Goal: Task Accomplishment & Management: Use online tool/utility

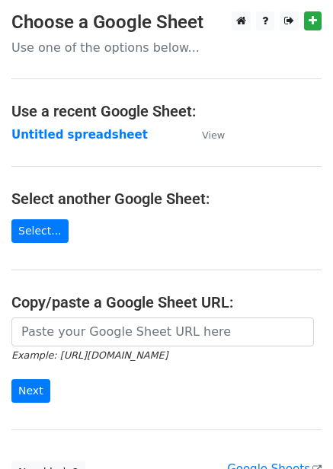
click at [102, 124] on main "Choose a Google Sheet Use one of the options below... Use a recent Google Sheet…" at bounding box center [166, 247] width 333 height 473
click at [101, 136] on strong "Untitled spreadsheet" at bounding box center [79, 135] width 136 height 14
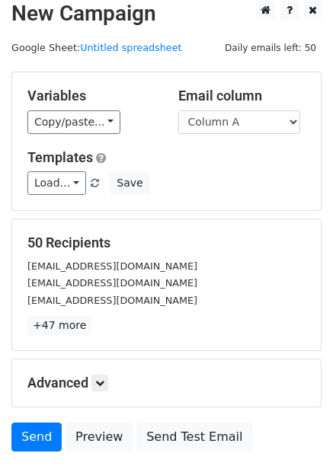
scroll to position [123, 0]
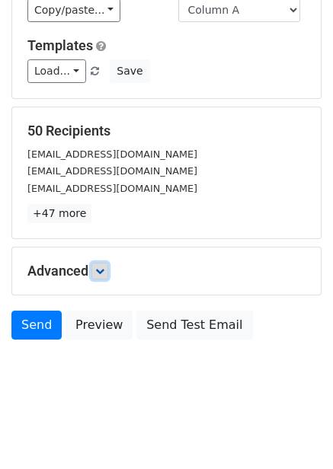
click at [105, 276] on link at bounding box center [99, 271] width 17 height 17
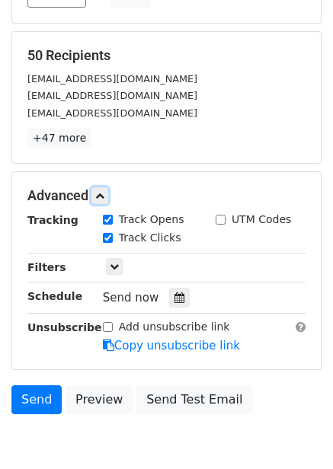
scroll to position [272, 0]
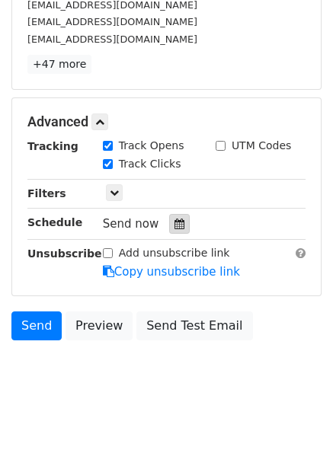
click at [175, 226] on icon at bounding box center [180, 224] width 10 height 11
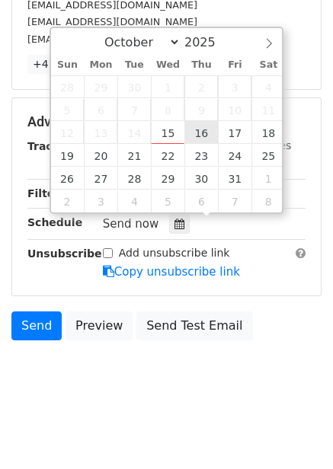
type input "2025-10-16 12:00"
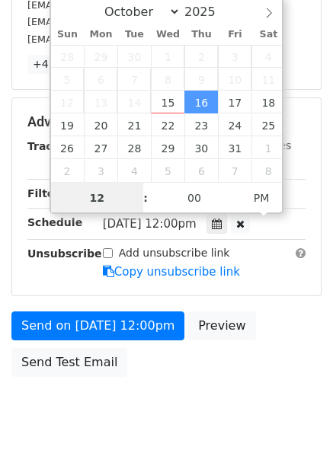
scroll to position [1, 0]
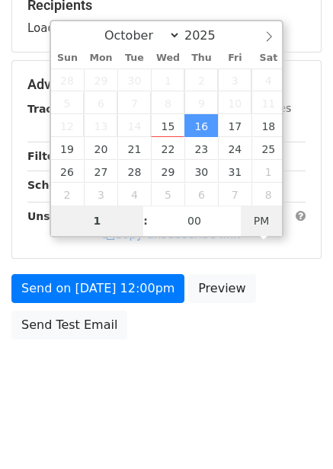
type input "1"
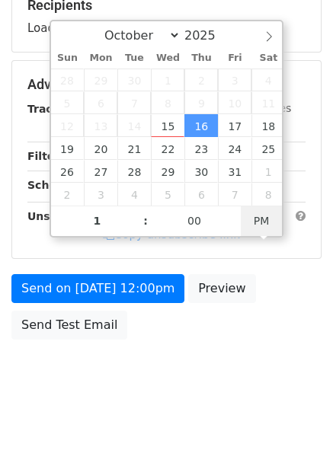
type input "2025-10-16 13:00"
type input "01"
click at [250, 197] on div at bounding box center [240, 187] width 19 height 20
type input "11"
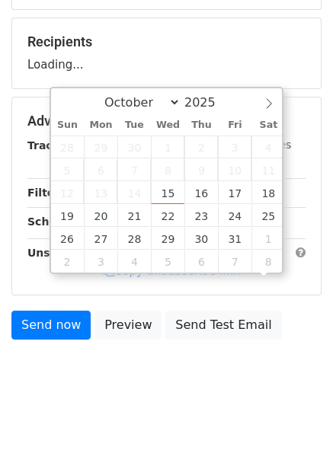
scroll to position [211, 0]
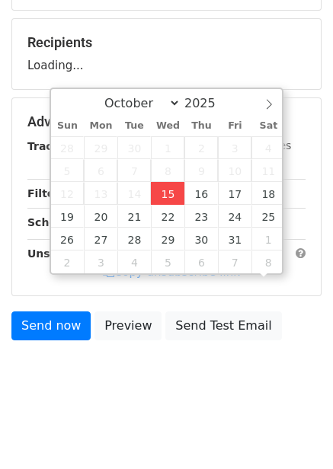
type input "2025-10-15 11:56"
type input "56"
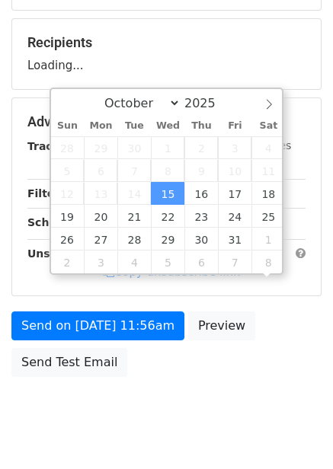
scroll to position [1, 0]
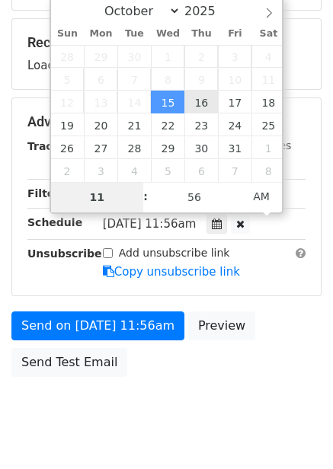
type input "2025-10-16 11:56"
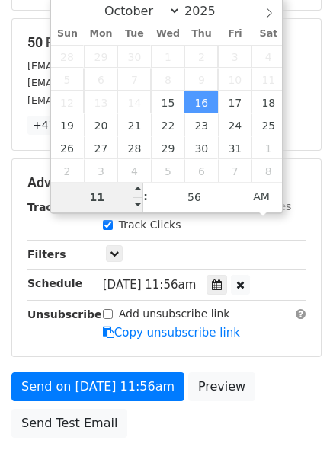
click at [123, 202] on input "11" at bounding box center [97, 197] width 93 height 30
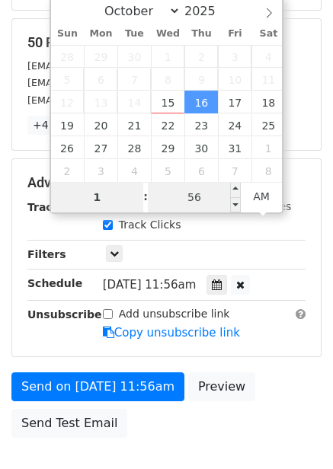
type input "1"
type input "2025-10-16 01:56"
type input "01"
click at [226, 196] on input "56" at bounding box center [194, 197] width 93 height 30
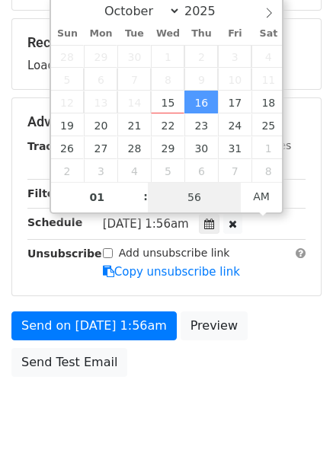
type input "0"
type input "2025-10-16 01:00"
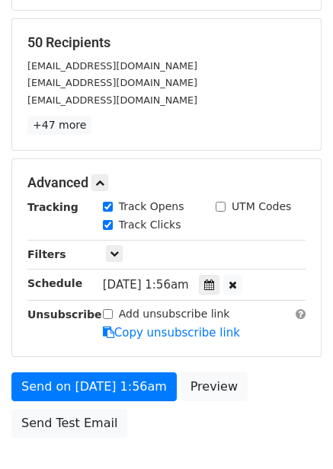
click at [272, 347] on div "Advanced Tracking Track Opens UTM Codes Track Clicks Filters Only include sprea…" at bounding box center [166, 257] width 309 height 197
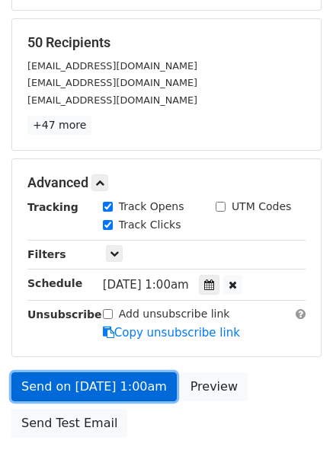
click at [115, 386] on link "Send on Oct 16 at 1:00am" at bounding box center [93, 387] width 165 height 29
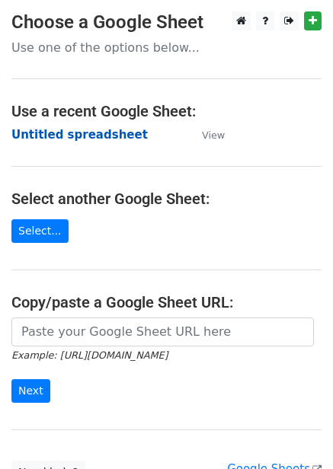
click at [107, 139] on strong "Untitled spreadsheet" at bounding box center [79, 135] width 136 height 14
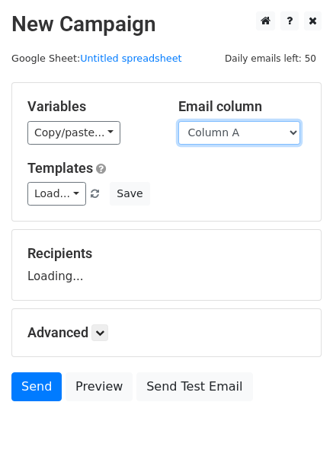
click at [243, 134] on select "Column A Column B Column C Column D Column E Column F" at bounding box center [239, 133] width 122 height 24
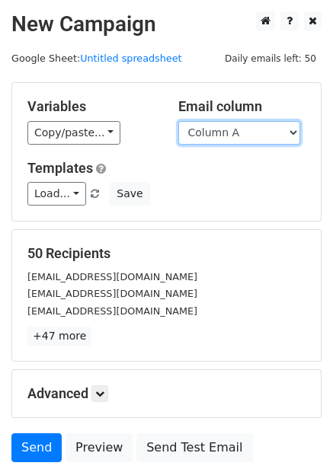
click at [237, 134] on select "Column A Column B Column C Column D Column E Column F" at bounding box center [239, 133] width 122 height 24
select select "Column B"
click at [178, 121] on select "Column A Column B Column C Column D Column E Column F" at bounding box center [239, 133] width 122 height 24
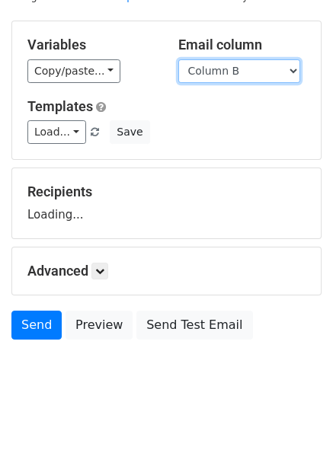
scroll to position [62, 0]
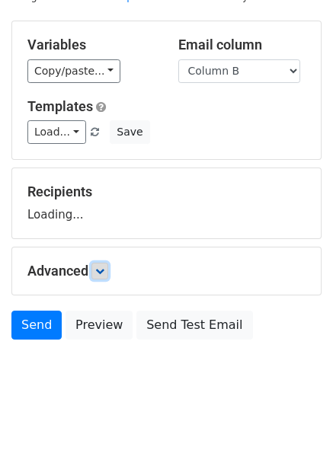
click at [102, 268] on icon at bounding box center [99, 271] width 9 height 9
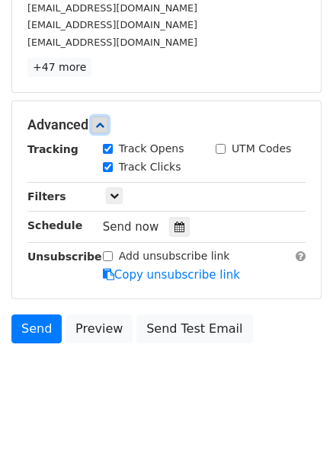
scroll to position [271, 0]
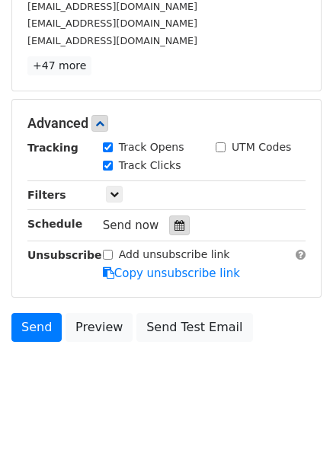
click at [175, 225] on icon at bounding box center [180, 225] width 10 height 11
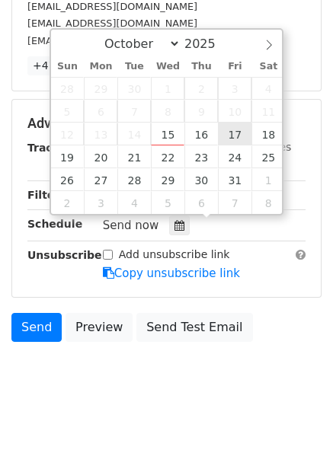
type input "2025-10-17 12:00"
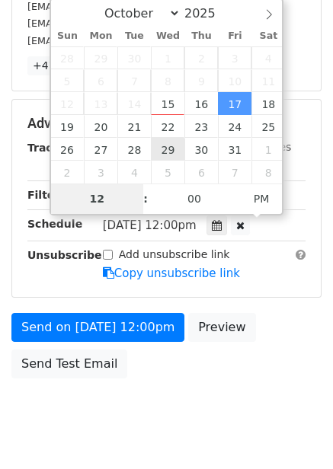
type input "2"
type input "2025-10-17 02:00"
type input "02"
click at [266, 194] on span "PM" at bounding box center [262, 199] width 42 height 30
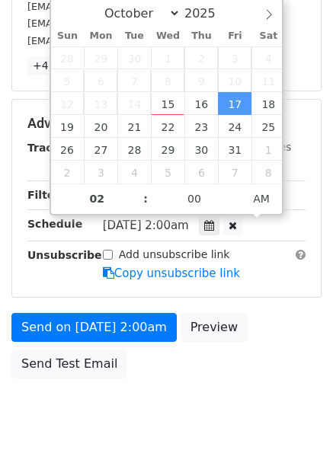
scroll to position [248, 0]
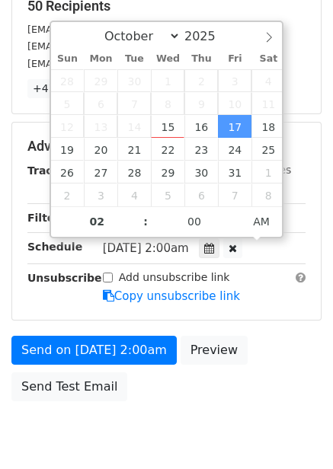
click at [251, 336] on div "Send on Oct 17 at 2:00am Preview Send Test Email" at bounding box center [166, 372] width 333 height 73
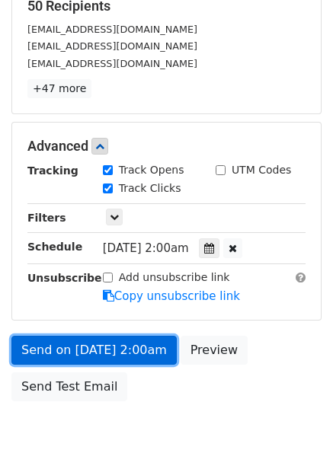
click at [143, 358] on link "Send on Oct 17 at 2:00am" at bounding box center [93, 350] width 165 height 29
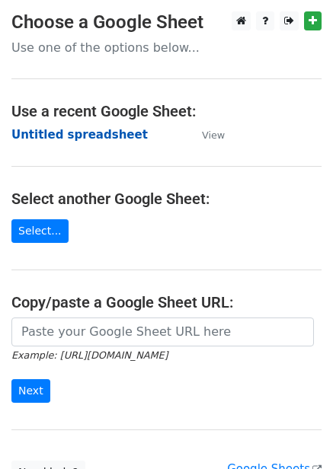
click at [101, 128] on strong "Untitled spreadsheet" at bounding box center [79, 135] width 136 height 14
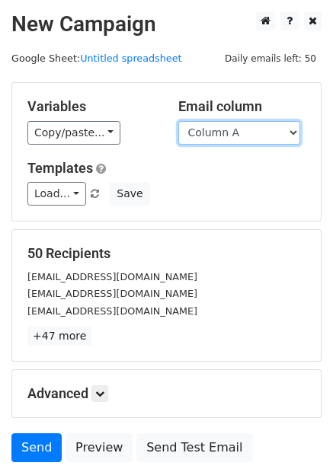
click at [248, 142] on select "Column A Column B Column C Column D Column E Column F" at bounding box center [239, 133] width 122 height 24
select select "Column C"
click at [178, 121] on select "Column A Column B Column C Column D Column E Column F" at bounding box center [239, 133] width 122 height 24
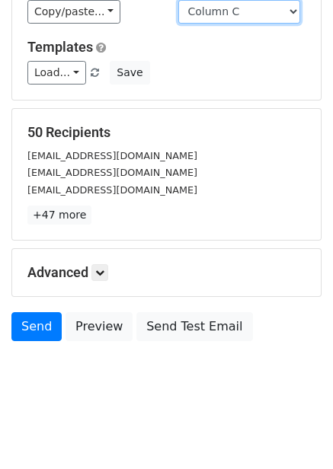
scroll to position [123, 0]
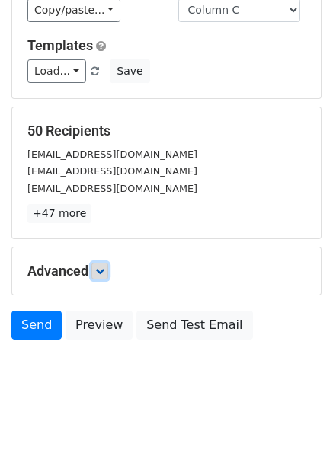
click at [103, 277] on link at bounding box center [99, 271] width 17 height 17
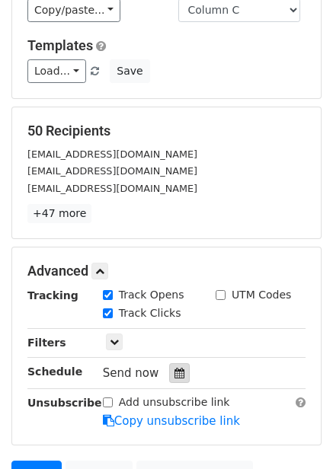
click at [175, 366] on div at bounding box center [179, 373] width 21 height 20
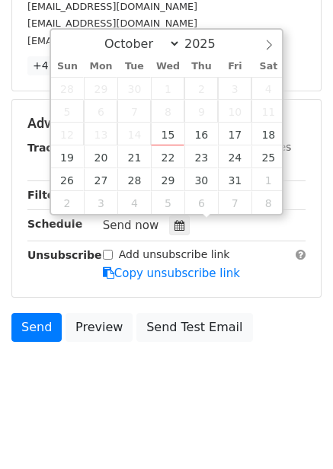
scroll to position [272, 0]
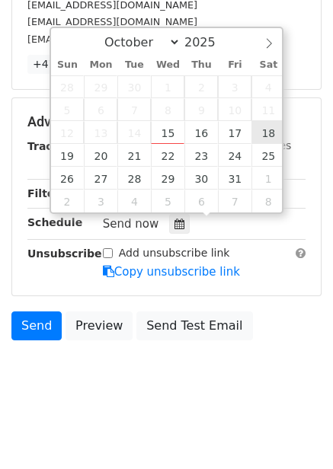
type input "2025-10-18 12:00"
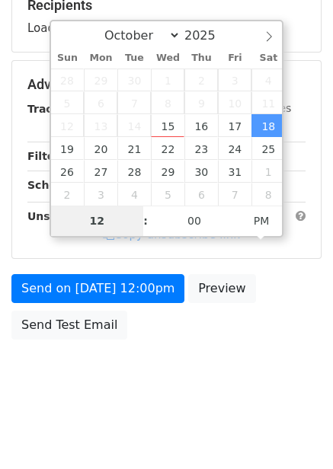
scroll to position [248, 0]
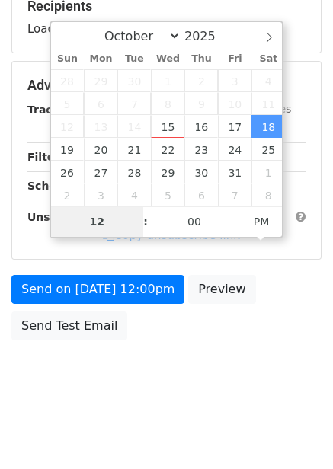
type input "3"
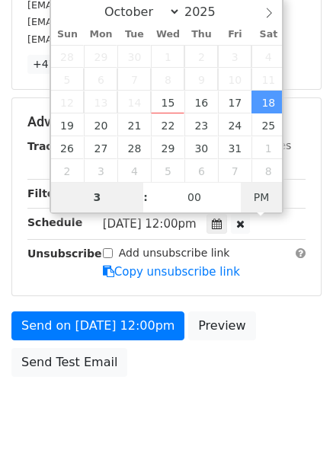
type input "2025-10-18 03:00"
type input "03"
click at [261, 198] on span "PM" at bounding box center [262, 197] width 42 height 30
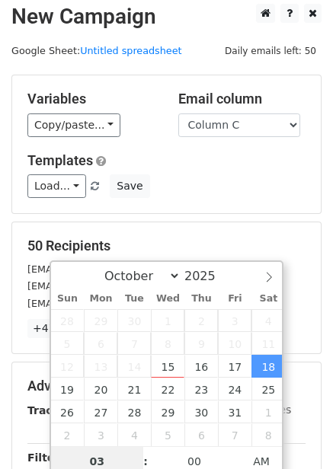
scroll to position [309, 0]
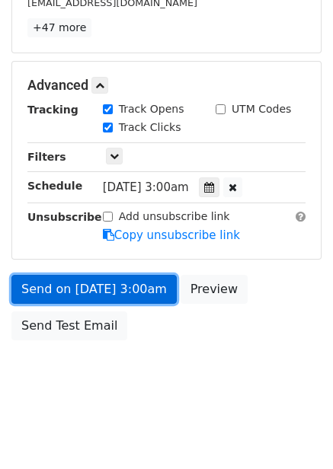
click at [148, 283] on link "Send on Oct 18 at 3:00am" at bounding box center [93, 289] width 165 height 29
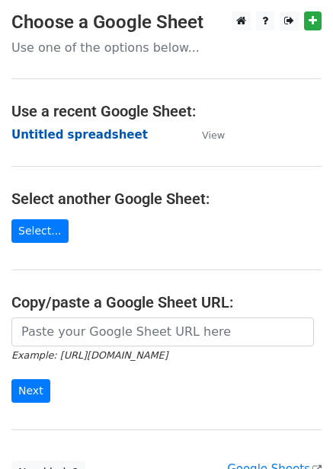
click at [89, 142] on strong "Untitled spreadsheet" at bounding box center [79, 135] width 136 height 14
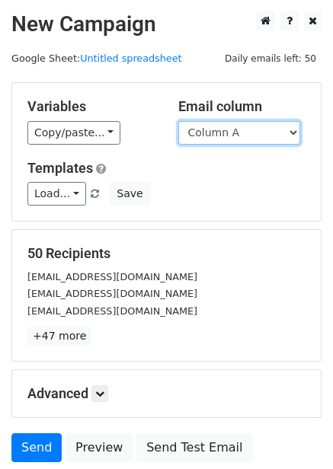
drag, startPoint x: 274, startPoint y: 130, endPoint x: 268, endPoint y: 138, distance: 9.3
click at [274, 130] on select "Column A Column B Column C Column D Column E Column F" at bounding box center [239, 133] width 122 height 24
select select "Column D"
click at [178, 121] on select "Column A Column B Column C Column D Column E Column F" at bounding box center [239, 133] width 122 height 24
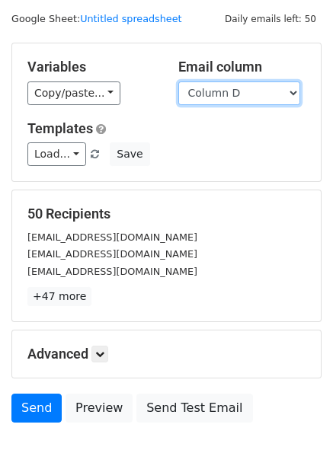
scroll to position [123, 0]
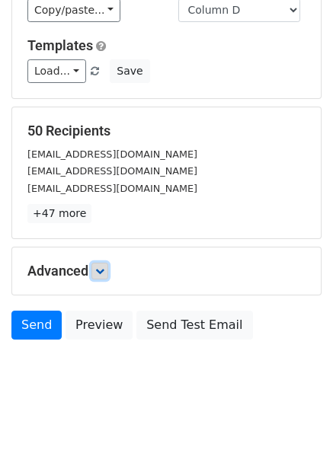
click at [104, 264] on link at bounding box center [99, 271] width 17 height 17
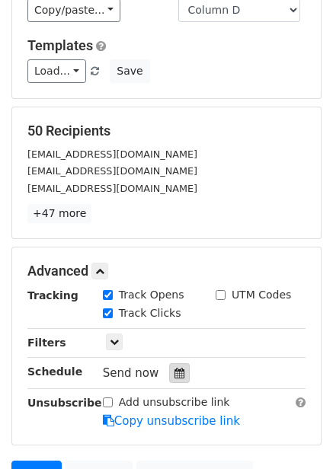
click at [179, 373] on div at bounding box center [179, 373] width 21 height 20
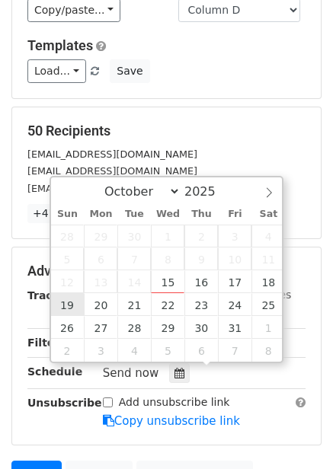
type input "[DATE] 12:00"
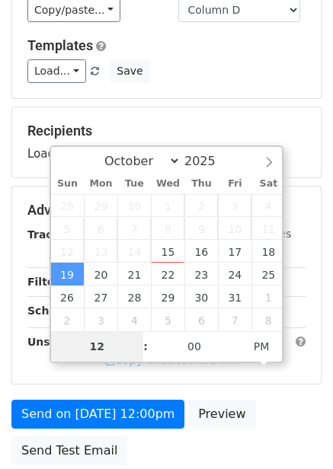
type input "4"
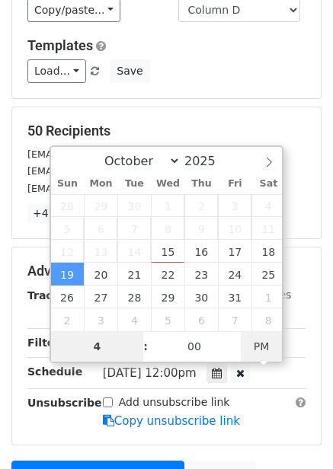
type input "[DATE] 04:00"
type input "04"
click at [257, 351] on span "PM" at bounding box center [262, 346] width 42 height 30
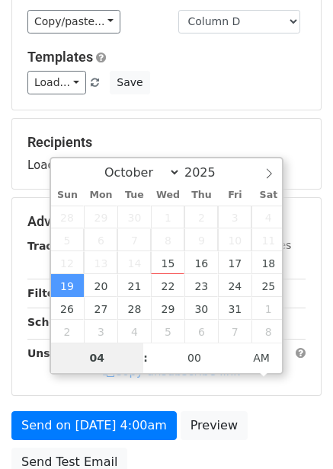
scroll to position [248, 0]
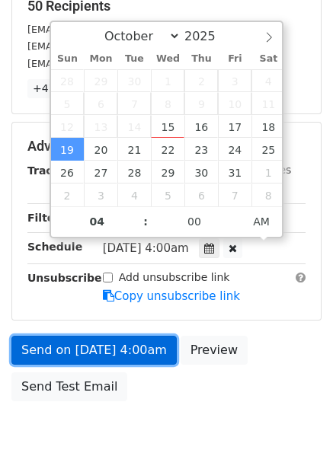
click at [136, 353] on link "Send on [DATE] 4:00am" at bounding box center [93, 350] width 165 height 29
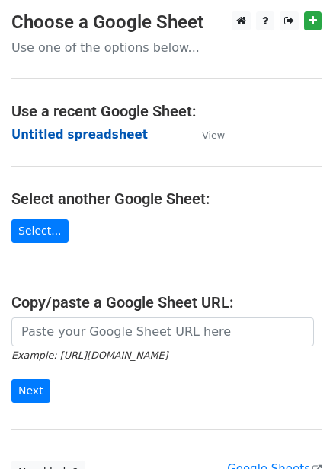
click at [77, 141] on strong "Untitled spreadsheet" at bounding box center [79, 135] width 136 height 14
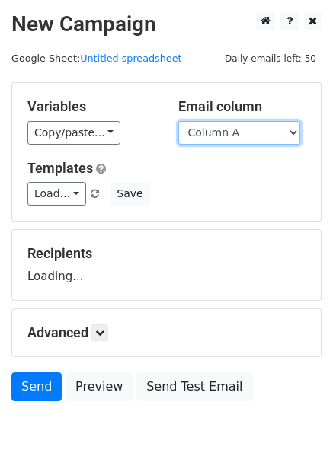
click at [255, 139] on select "Column A Column B Column C Column D Column E Column F" at bounding box center [239, 133] width 122 height 24
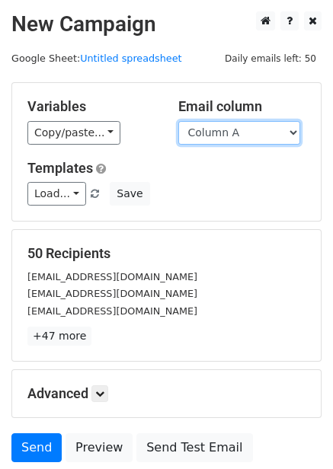
click at [251, 129] on select "Column A Column B Column C Column D Column E Column F" at bounding box center [239, 133] width 122 height 24
select select "Column E"
click at [178, 121] on select "Column A Column B Column C Column D Column E Column F" at bounding box center [239, 133] width 122 height 24
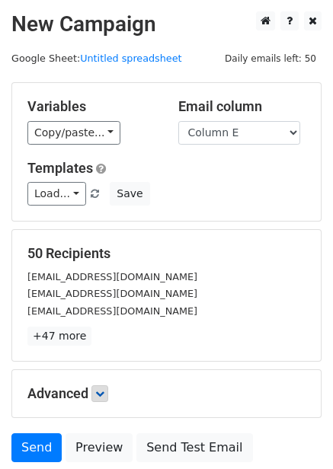
click at [104, 337] on p "+47 more" at bounding box center [166, 336] width 278 height 19
click at [104, 394] on icon at bounding box center [99, 393] width 9 height 9
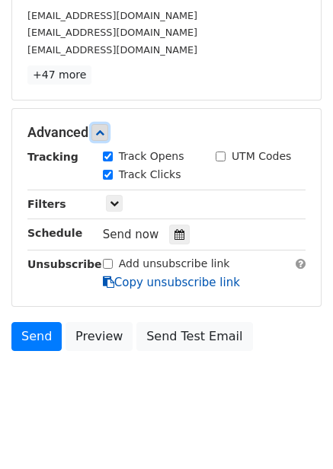
scroll to position [267, 0]
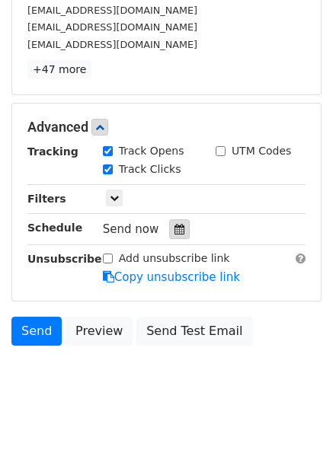
click at [169, 223] on div at bounding box center [179, 229] width 21 height 20
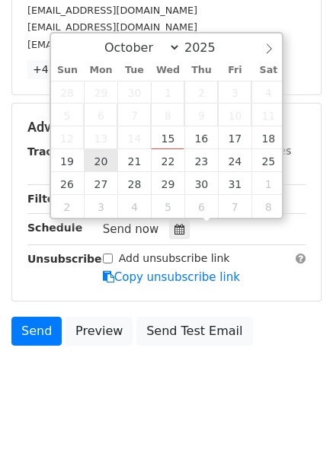
type input "[DATE] 12:00"
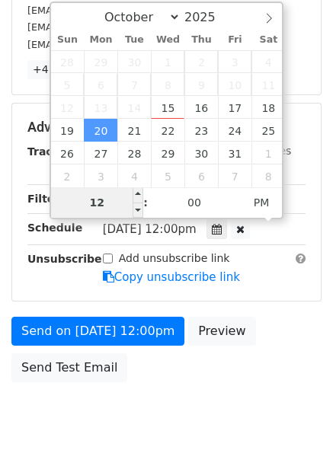
type input "5"
type input "[DATE] 05:00"
click at [258, 206] on span "PM" at bounding box center [262, 202] width 42 height 30
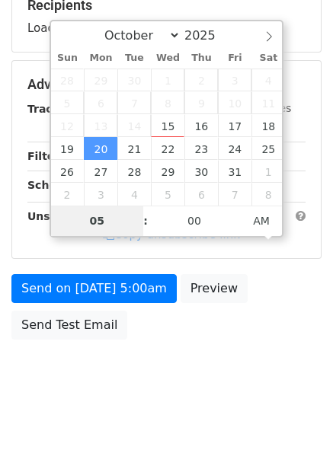
type input "05"
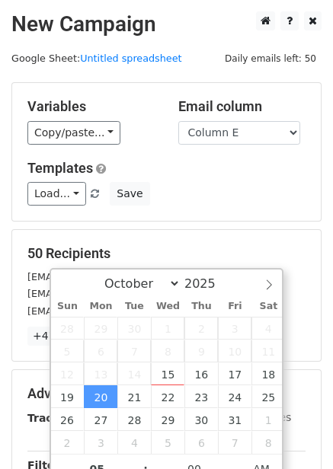
scroll to position [309, 0]
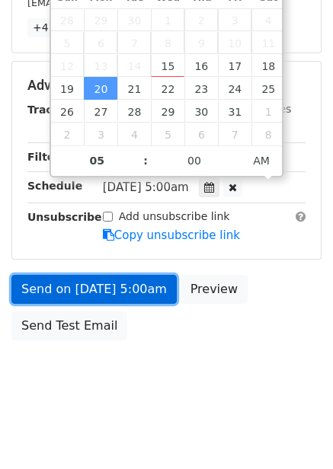
click at [143, 287] on link "Send on Oct 20 at 5:00am" at bounding box center [93, 289] width 165 height 29
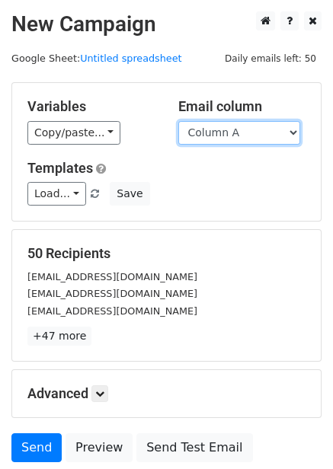
drag, startPoint x: 253, startPoint y: 125, endPoint x: 249, endPoint y: 141, distance: 16.5
click at [253, 125] on select "Column A Column B Column C Column D Column E Column F" at bounding box center [239, 133] width 122 height 24
select select "Column F"
click at [178, 121] on select "Column A Column B Column C Column D Column E Column F" at bounding box center [239, 133] width 122 height 24
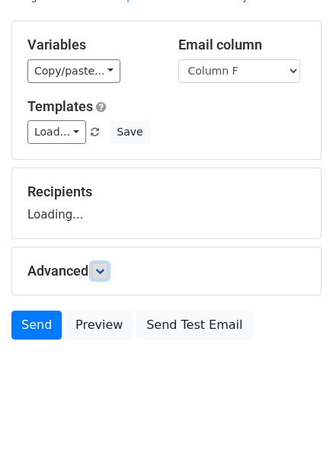
click at [102, 271] on icon at bounding box center [99, 271] width 9 height 9
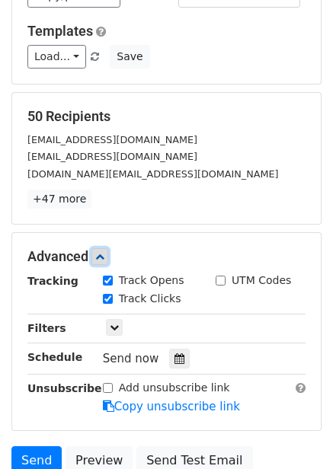
scroll to position [138, 0]
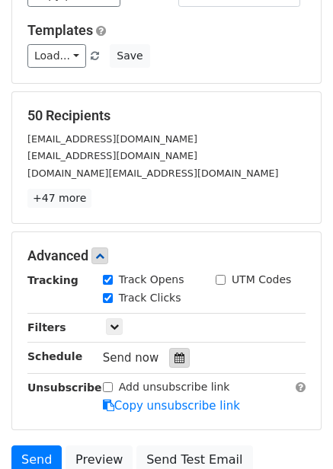
click at [175, 359] on icon at bounding box center [180, 358] width 10 height 11
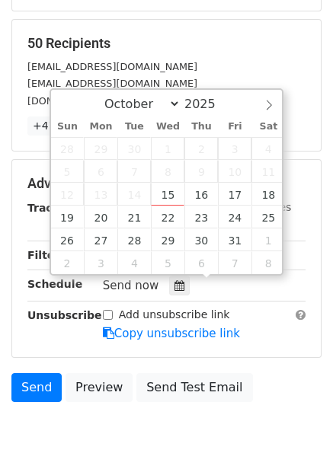
scroll to position [272, 0]
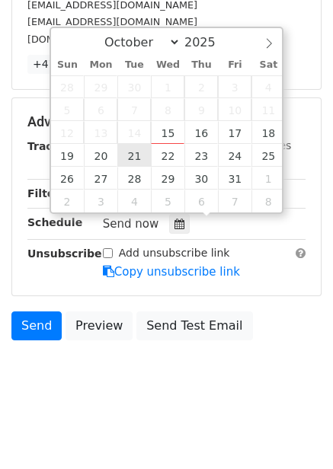
type input "[DATE] 12:00"
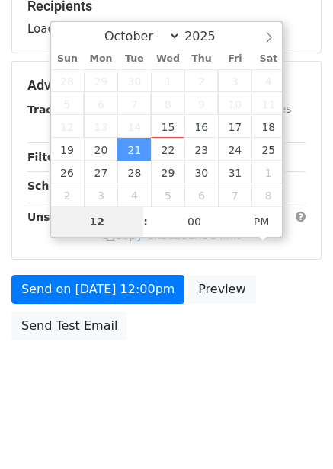
type input "6"
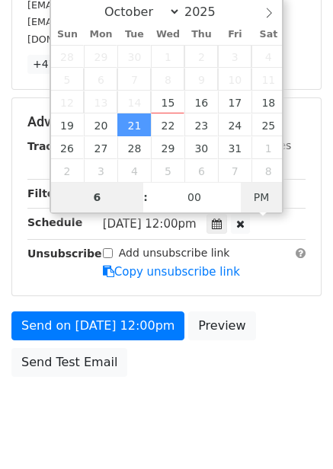
type input "[DATE] 06:00"
type input "06"
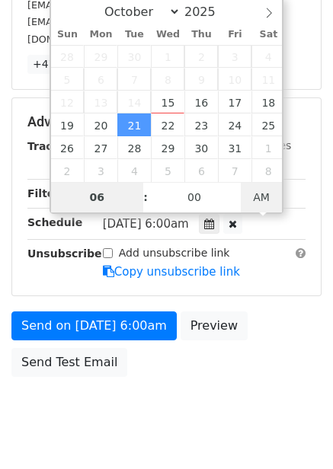
click at [254, 193] on span "AM" at bounding box center [262, 197] width 42 height 30
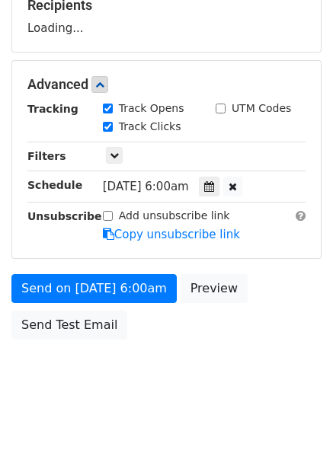
click at [237, 339] on div "Send on [DATE] 6:00am Preview Send Test Email" at bounding box center [166, 310] width 333 height 73
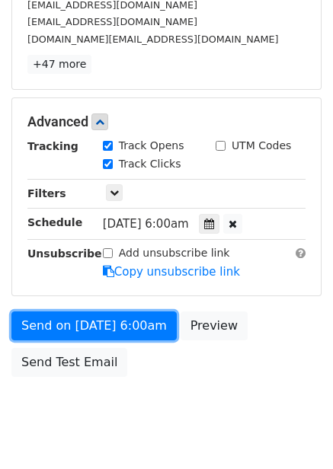
click at [133, 323] on link "Send on [DATE] 6:00am" at bounding box center [93, 326] width 165 height 29
